Goal: Transaction & Acquisition: Purchase product/service

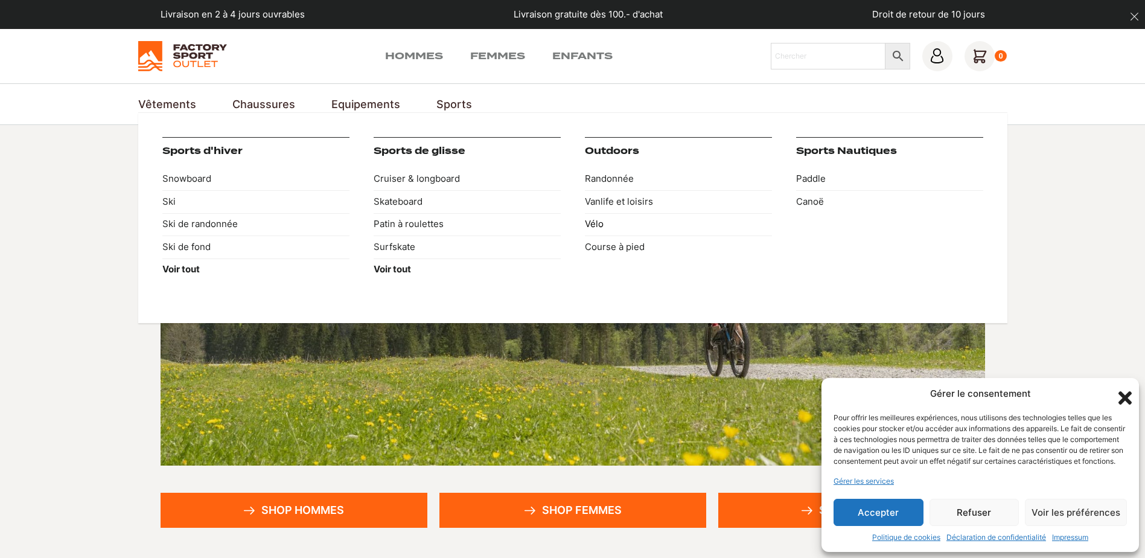
click at [596, 223] on link "Vélo" at bounding box center [678, 224] width 187 height 23
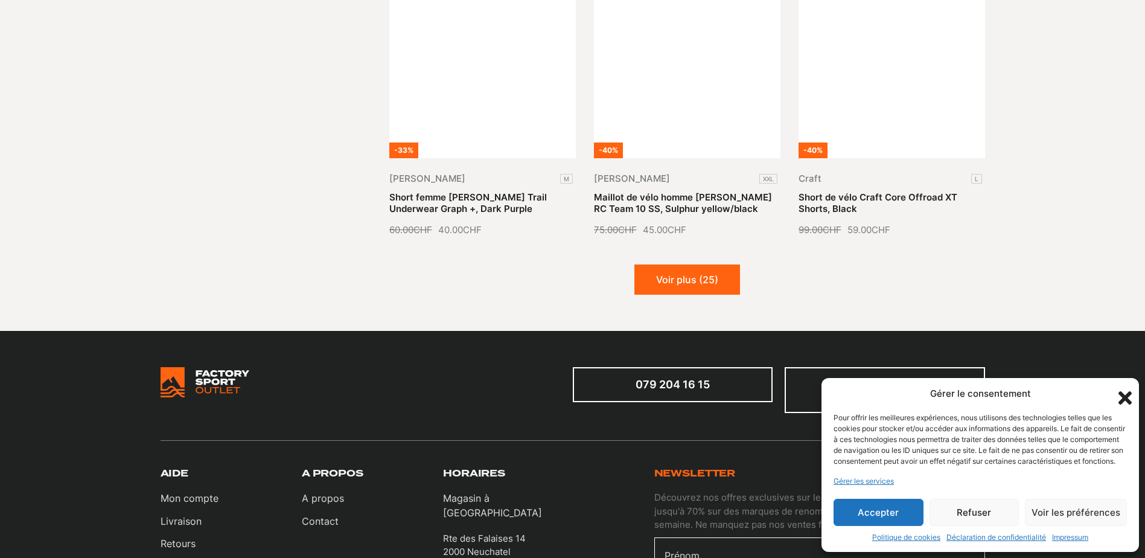
scroll to position [1449, 0]
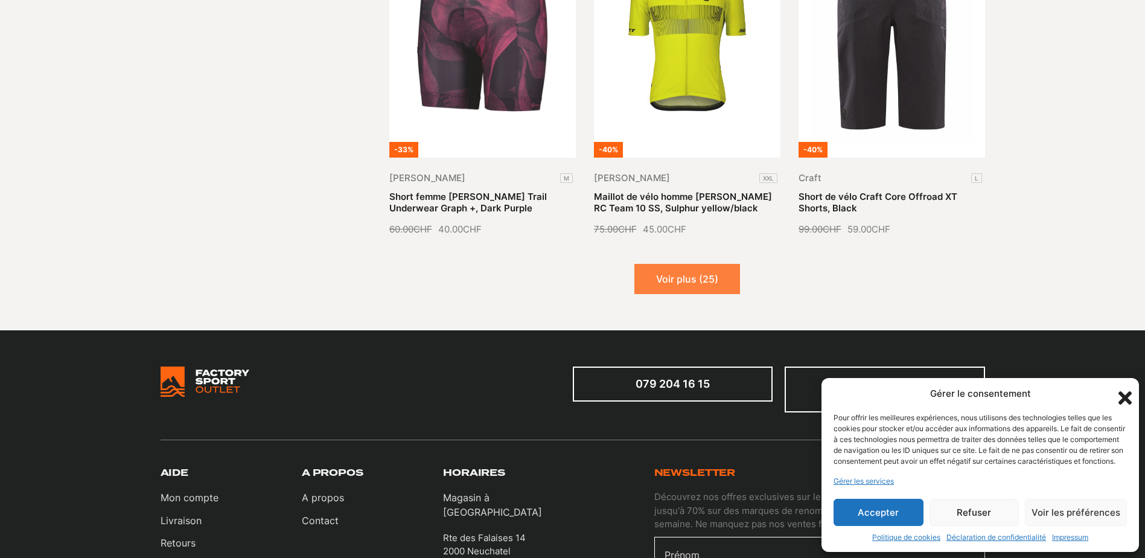
click at [681, 278] on button "Voir plus (25)" at bounding box center [687, 279] width 106 height 30
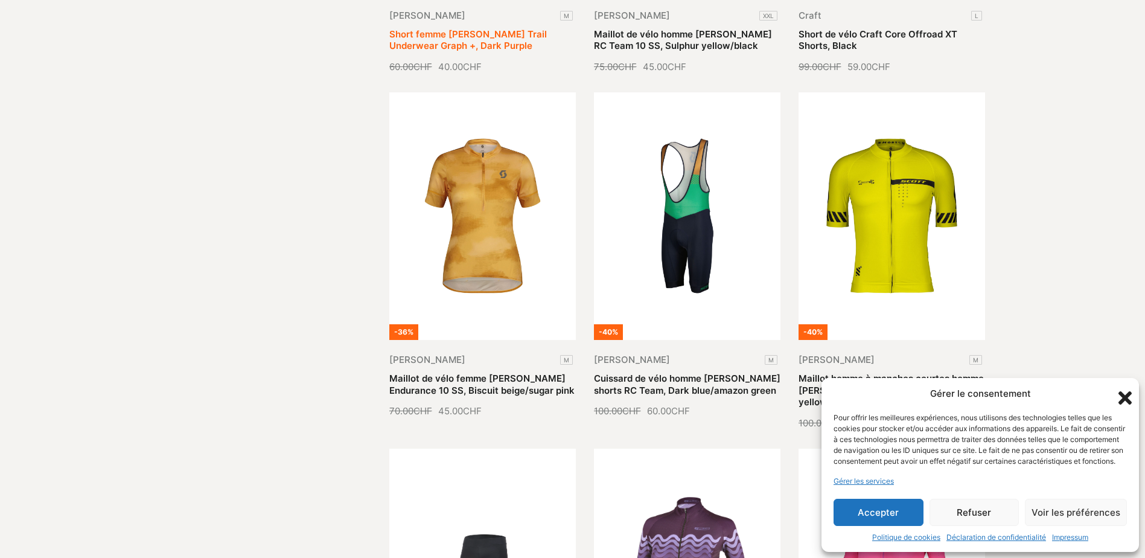
scroll to position [1630, 0]
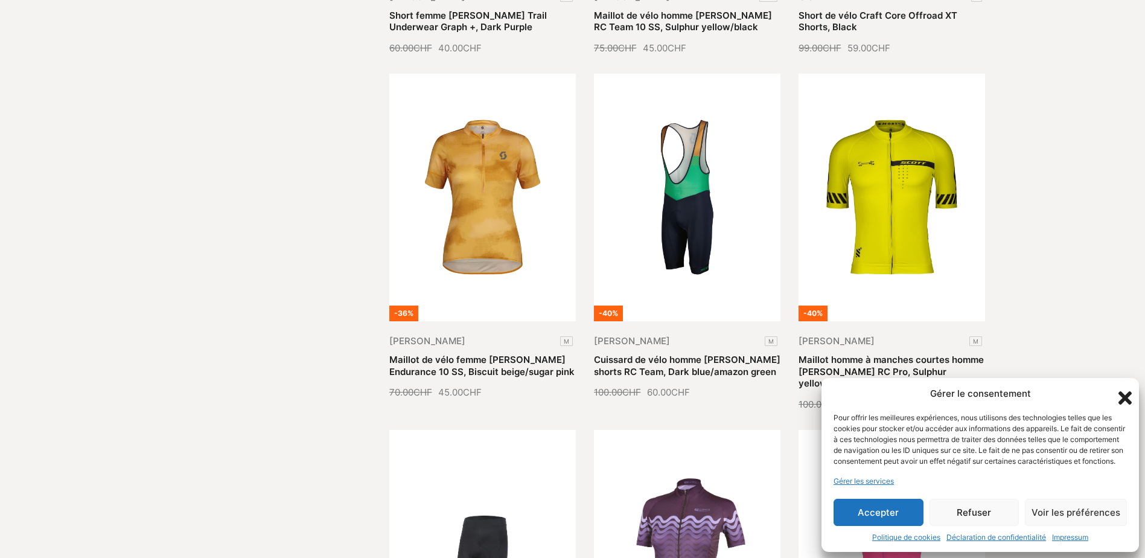
click at [1128, 391] on icon "Fermer la boîte de dialogue" at bounding box center [1124, 397] width 13 height 13
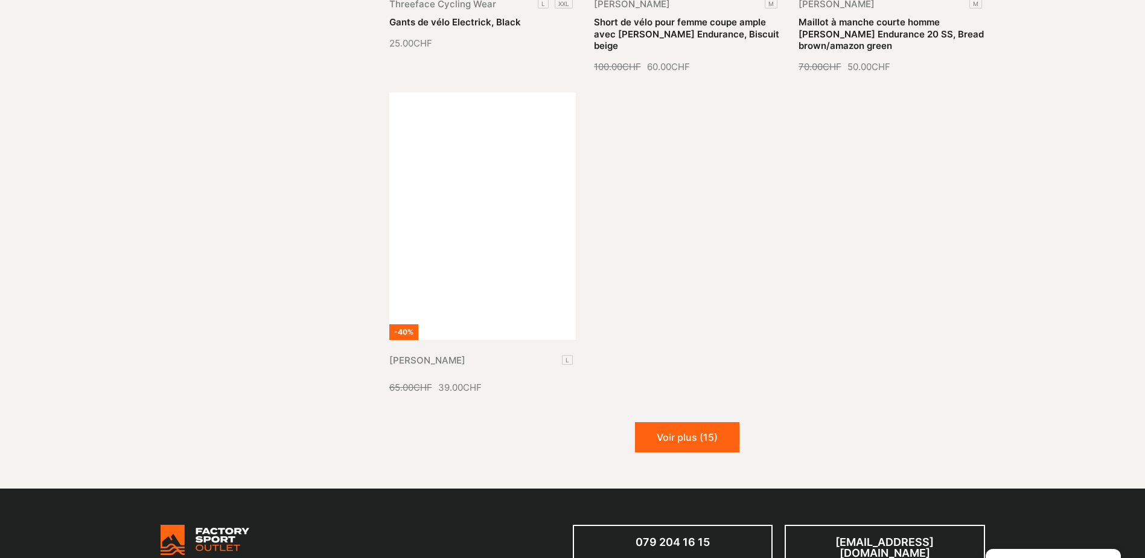
scroll to position [2656, 0]
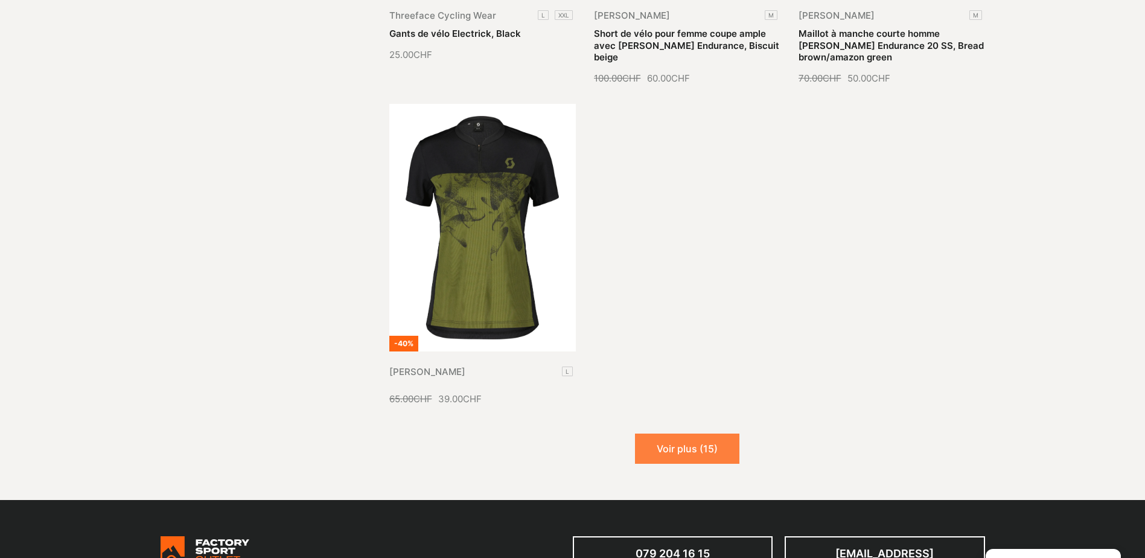
click at [694, 436] on button "Voir plus (15)" at bounding box center [687, 448] width 104 height 30
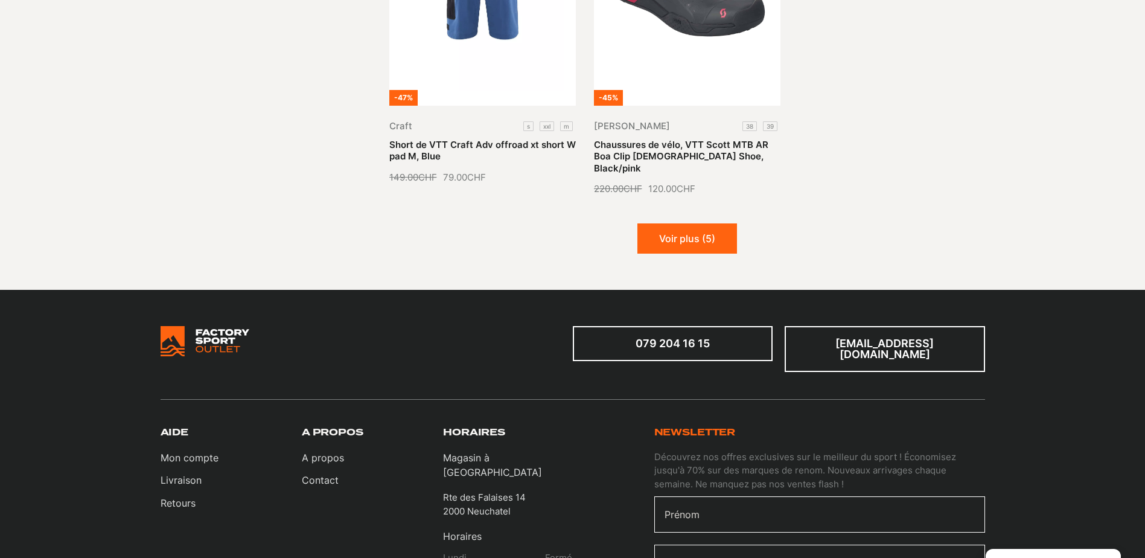
scroll to position [3984, 0]
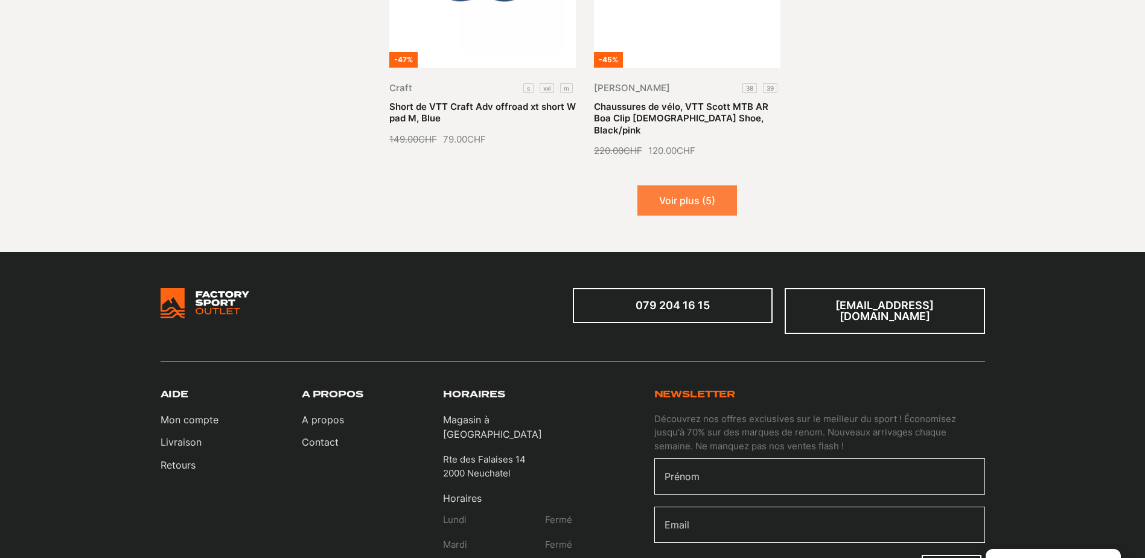
click at [689, 185] on button "Voir plus (5)" at bounding box center [687, 200] width 100 height 30
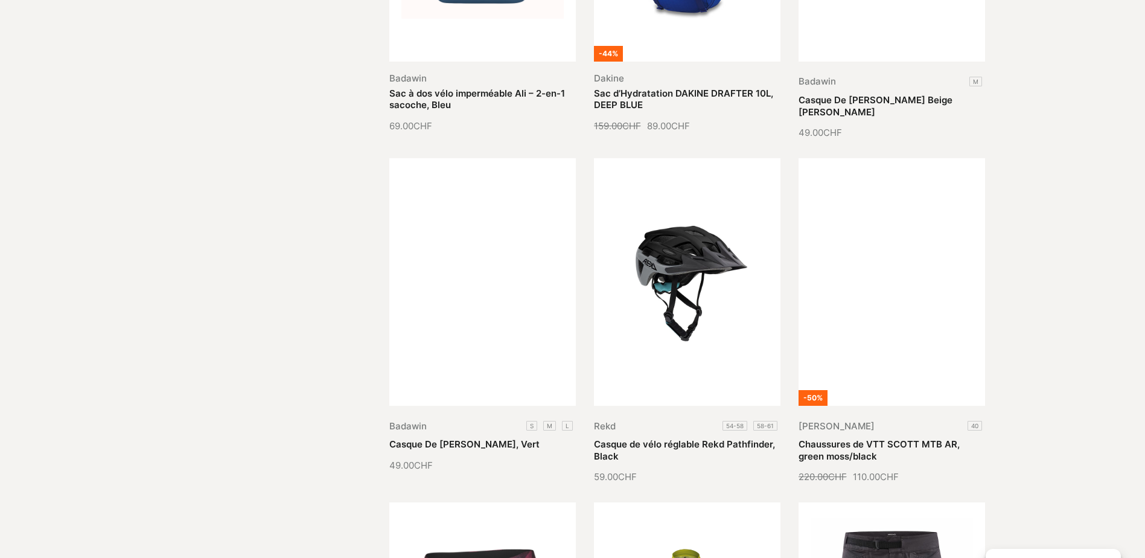
scroll to position [1026, 0]
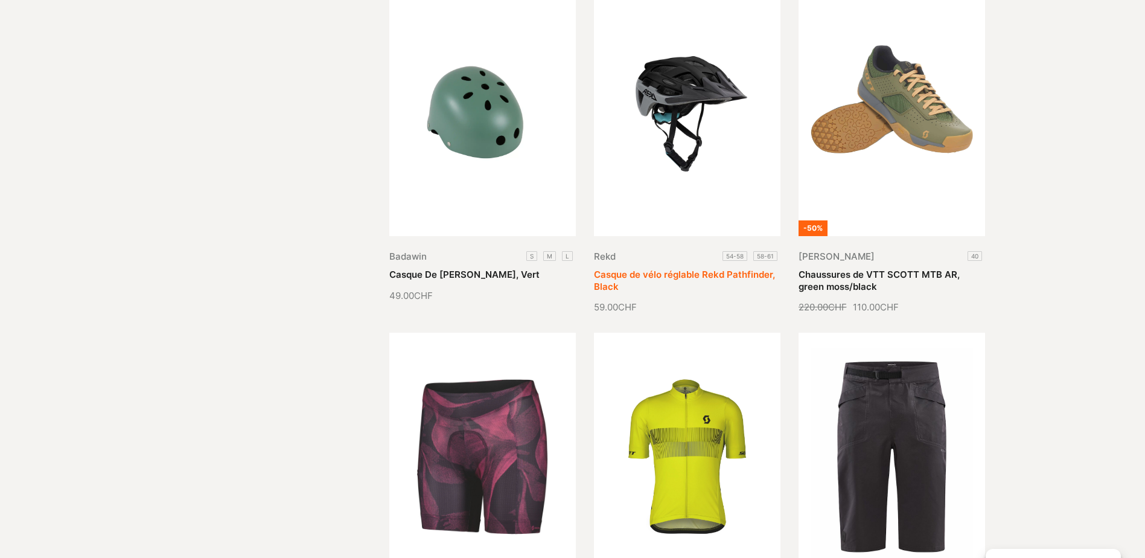
click at [675, 269] on link "Casque de vélo réglable Rekd Pathfinder, Black" at bounding box center [684, 281] width 181 height 24
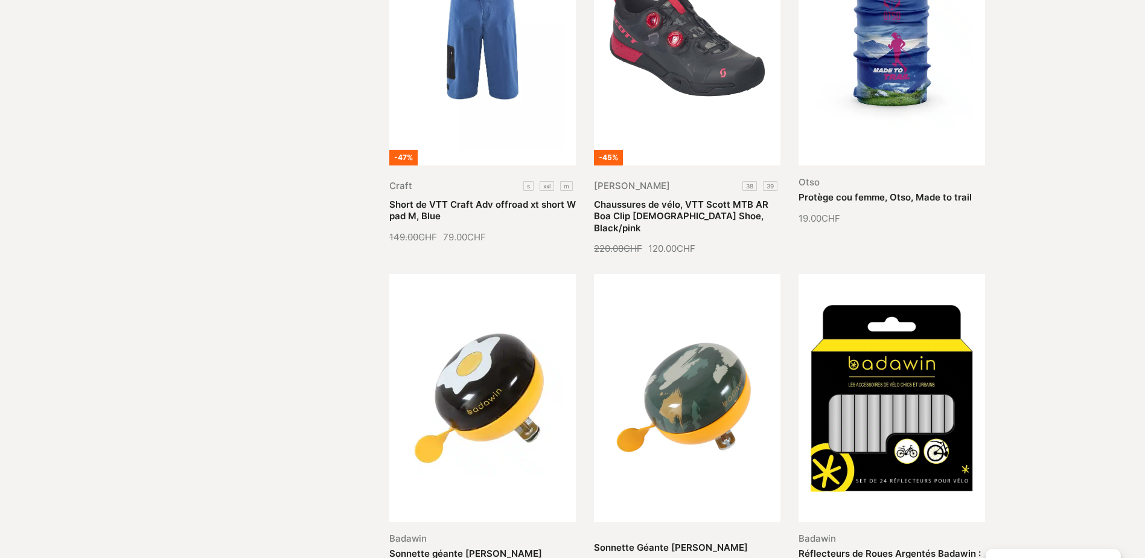
scroll to position [3622, 0]
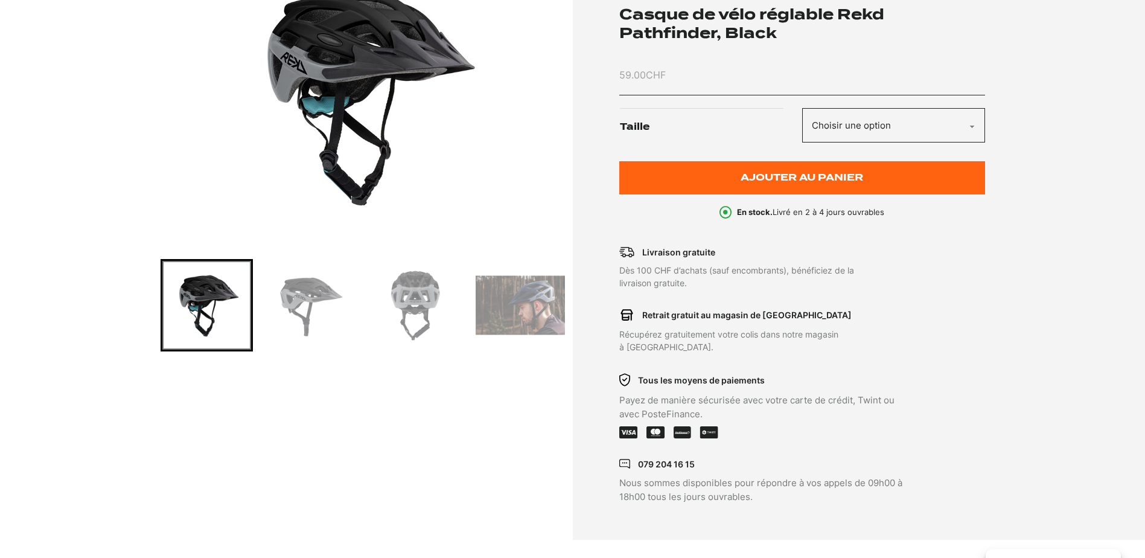
scroll to position [241, 0]
click at [311, 308] on img "Go to slide 2" at bounding box center [311, 305] width 89 height 89
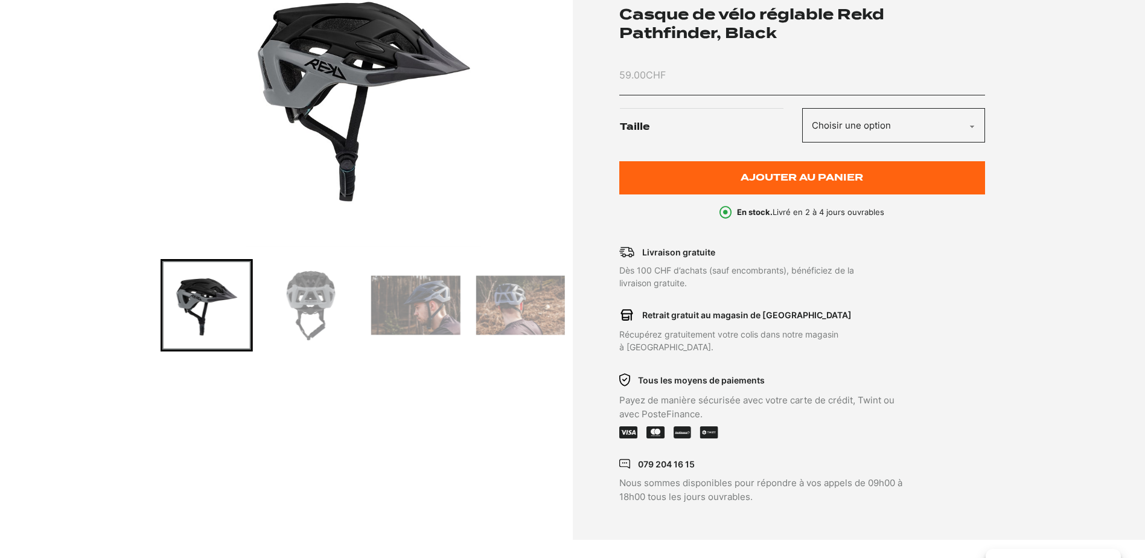
click at [340, 301] on img "Go to slide 3" at bounding box center [311, 305] width 89 height 89
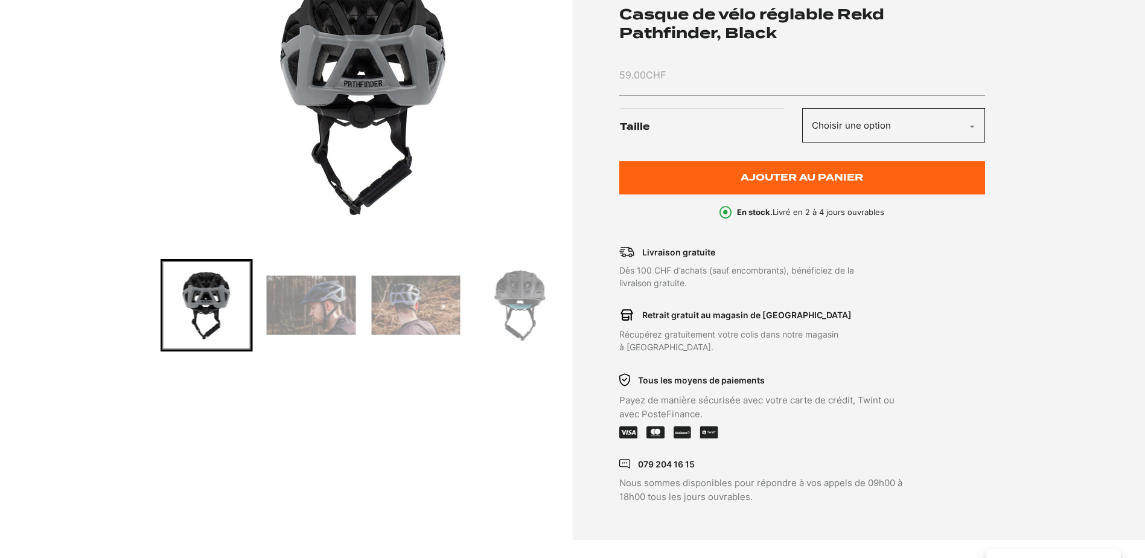
click at [340, 301] on img "Go to slide 4" at bounding box center [311, 305] width 89 height 89
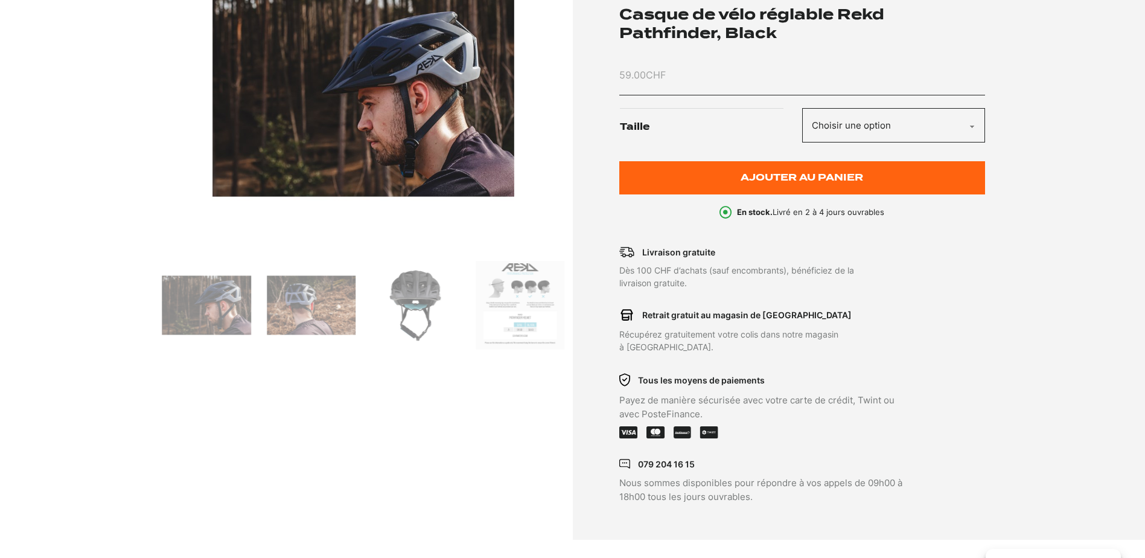
click at [341, 301] on img "Go to slide 5" at bounding box center [311, 305] width 89 height 89
